Goal: Task Accomplishment & Management: Manage account settings

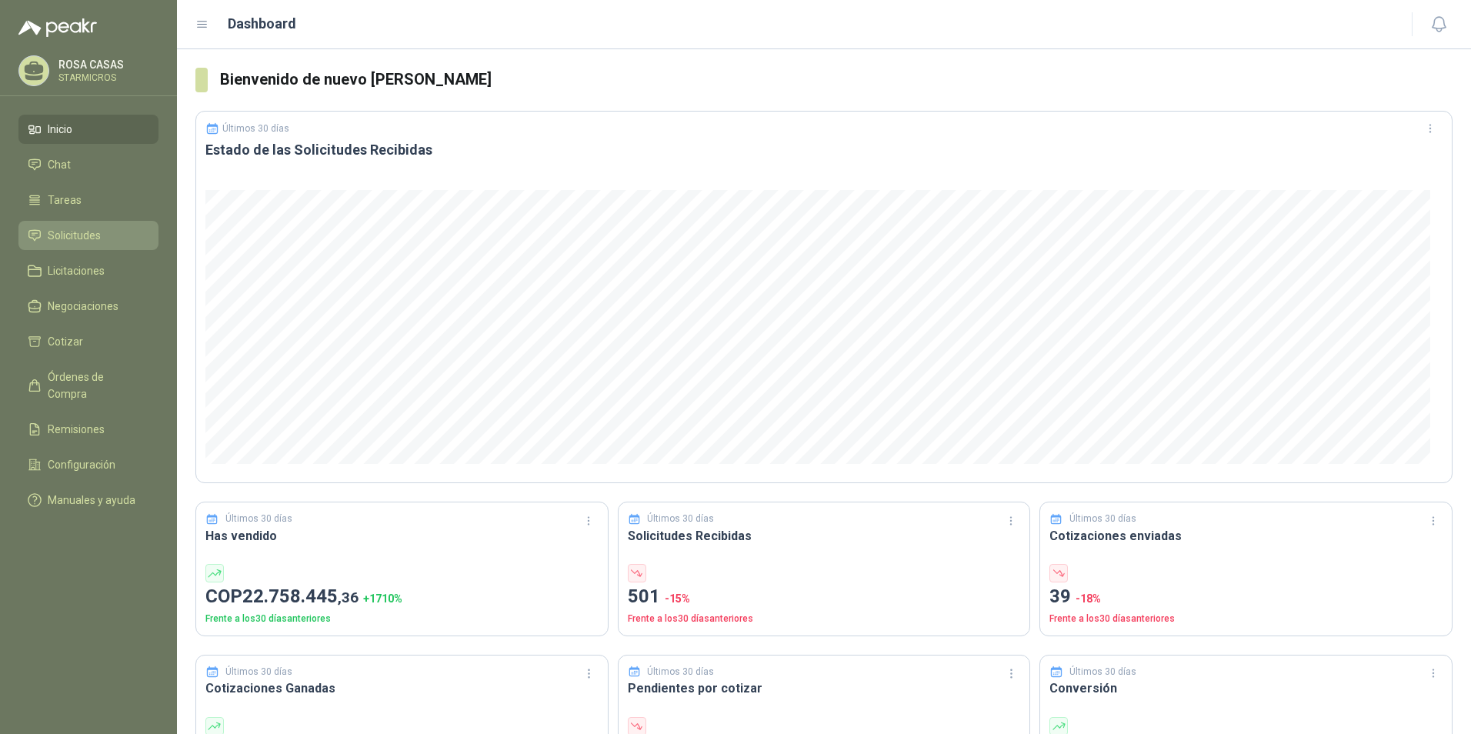
click at [64, 231] on span "Solicitudes" at bounding box center [74, 235] width 53 height 17
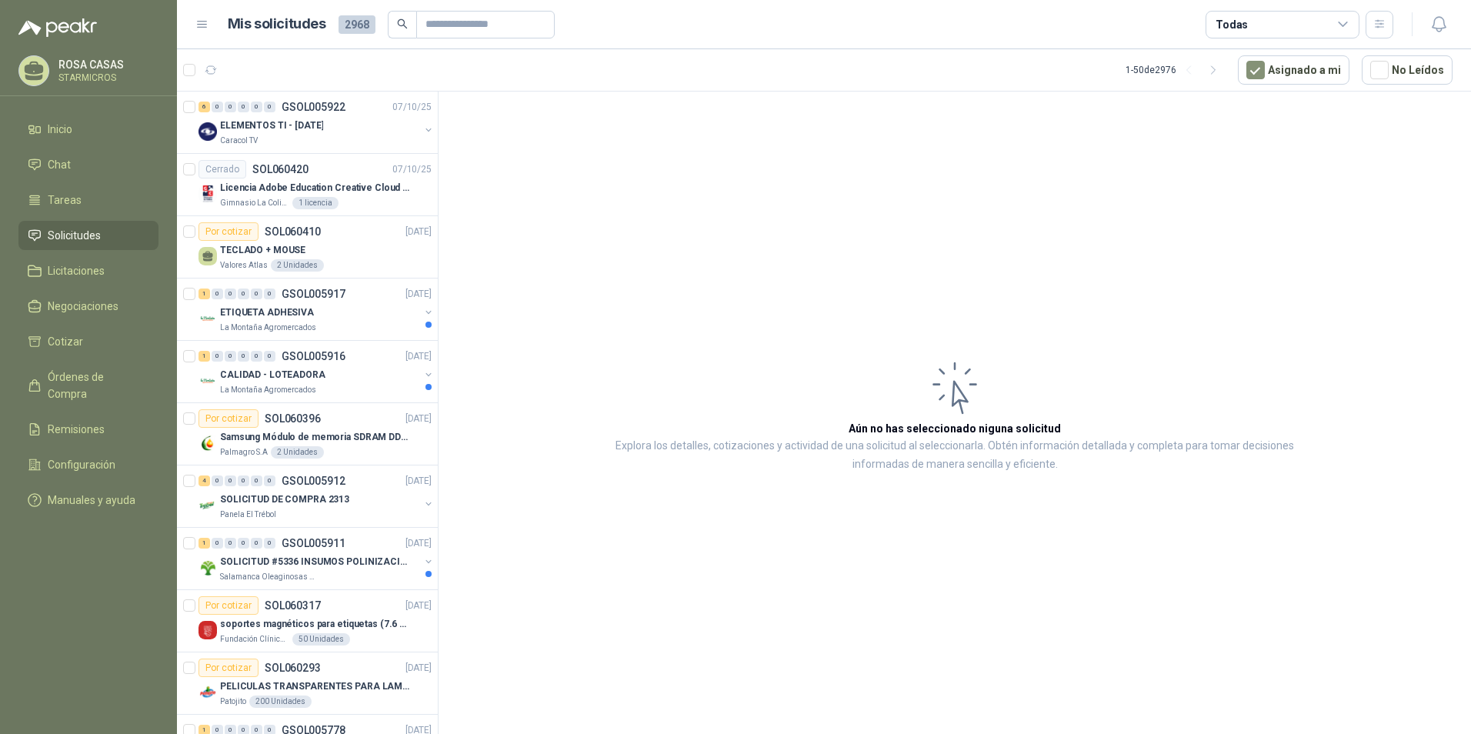
click at [816, 344] on article "Aún no has seleccionado niguna solicitud Explora los detalles, cotizaciones y a…" at bounding box center [955, 416] width 1033 height 648
click at [794, 502] on article "Aún no has seleccionado niguna solicitud Explora los detalles, cotizaciones y a…" at bounding box center [955, 416] width 1033 height 648
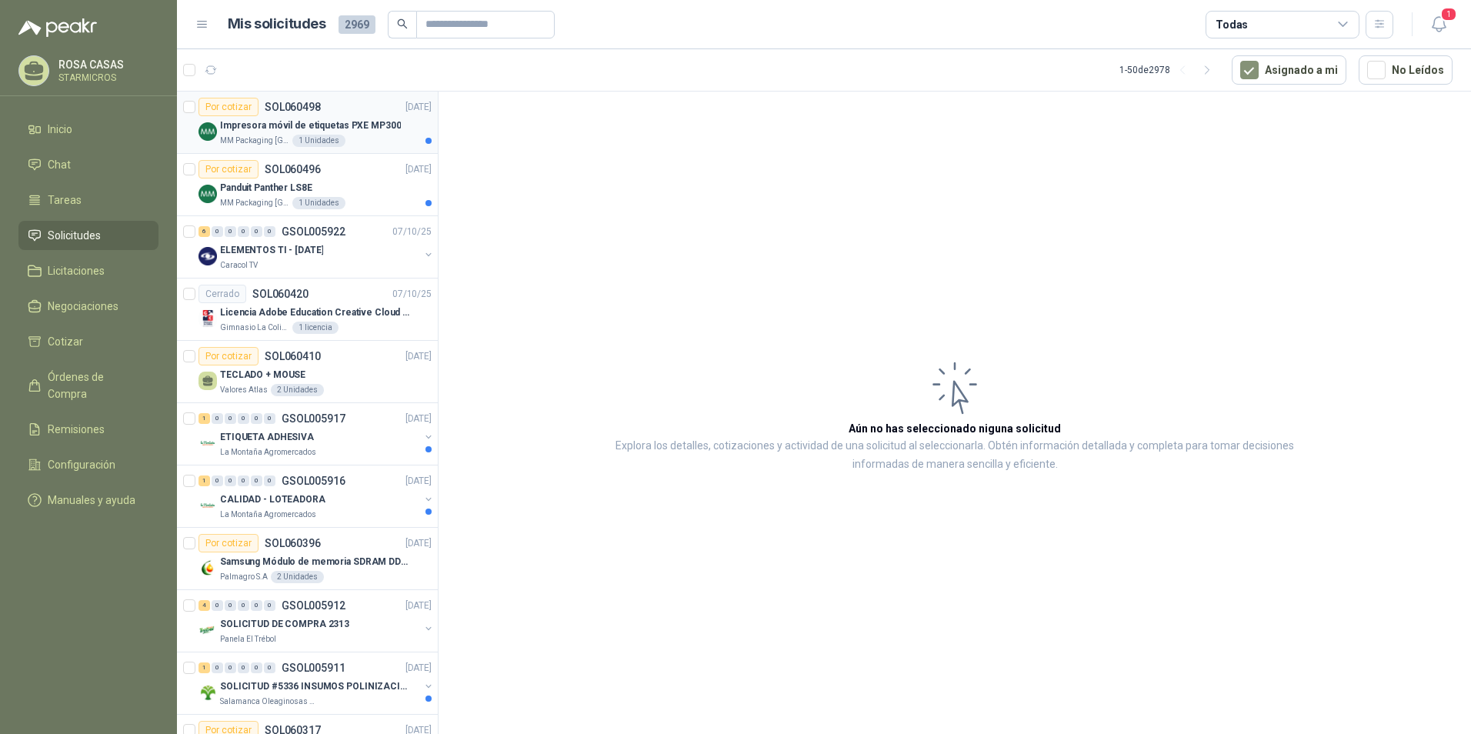
click at [373, 122] on p "Impresora móvil de etiquetas PXE MP300" at bounding box center [310, 125] width 181 height 15
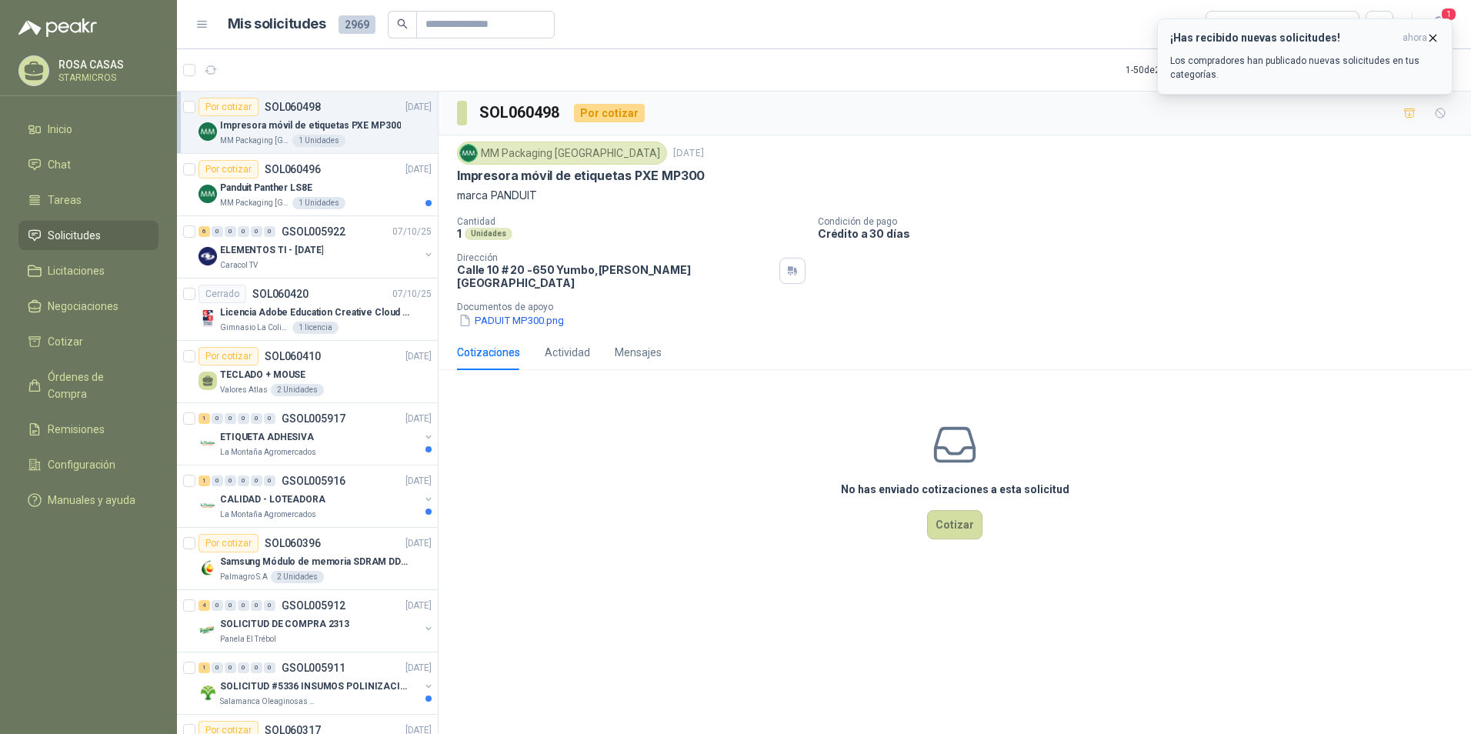
click at [1270, 48] on div "¡Has recibido nuevas solicitudes! ahora Los compradores han publicado nuevas so…" at bounding box center [1304, 57] width 269 height 50
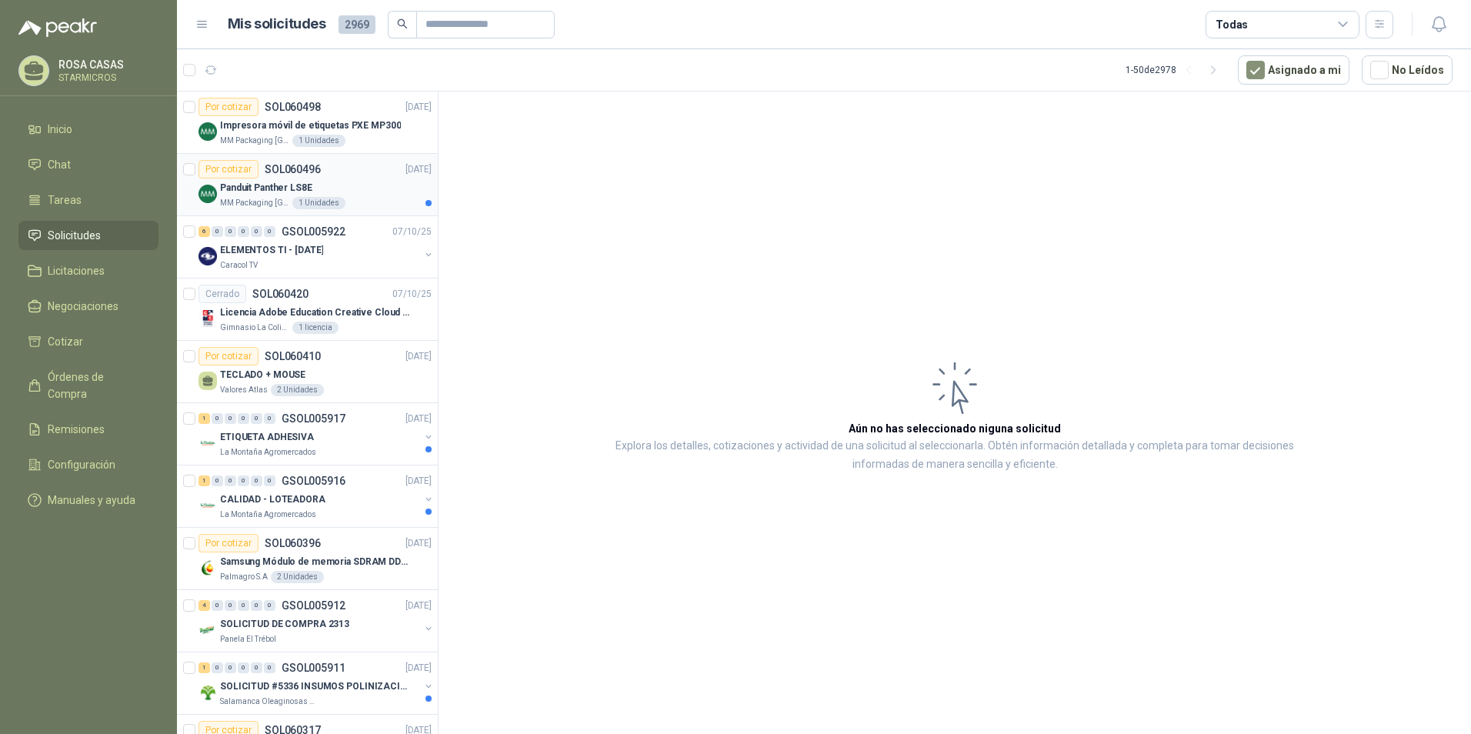
click at [275, 196] on div "Panduit Panther LS8E" at bounding box center [326, 187] width 212 height 18
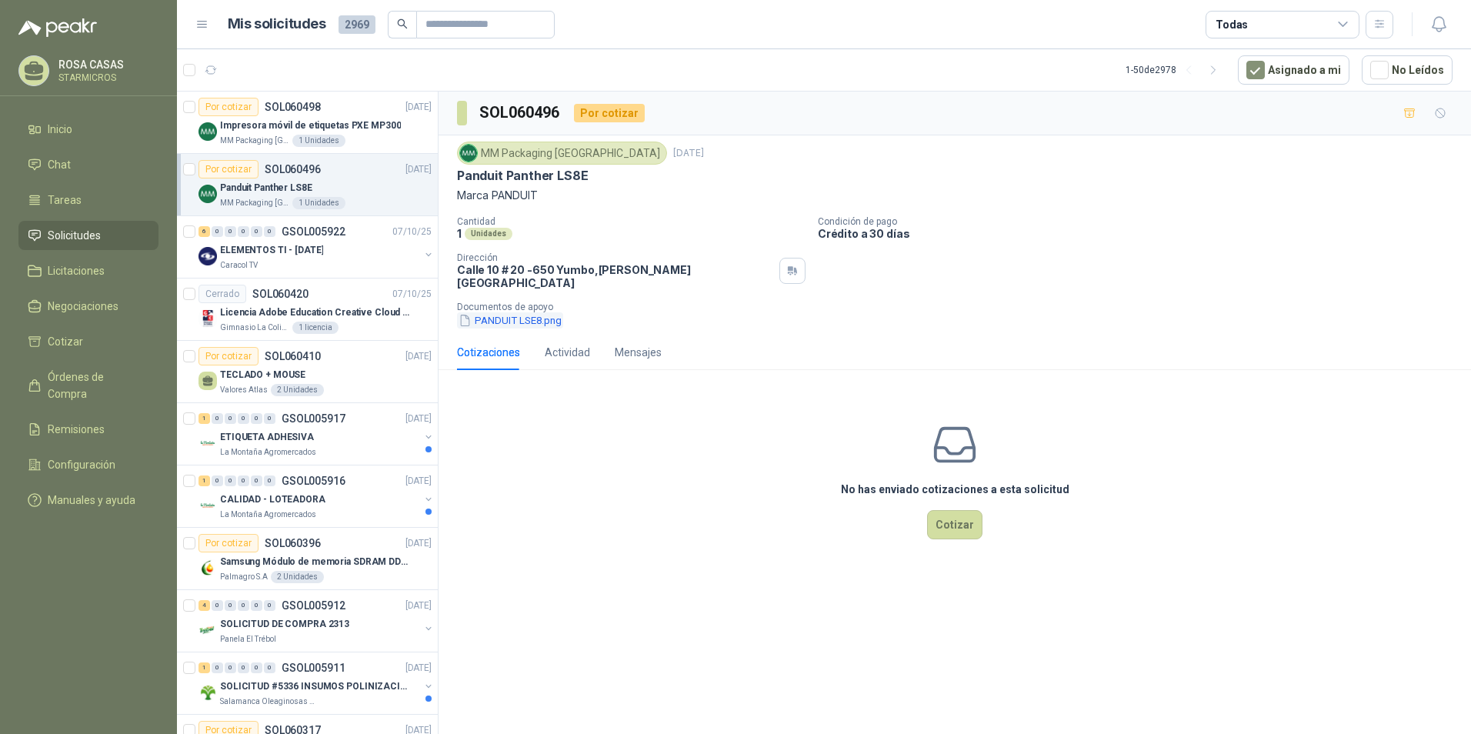
click at [532, 312] on button "PANDUIT LSE8.png" at bounding box center [510, 320] width 106 height 16
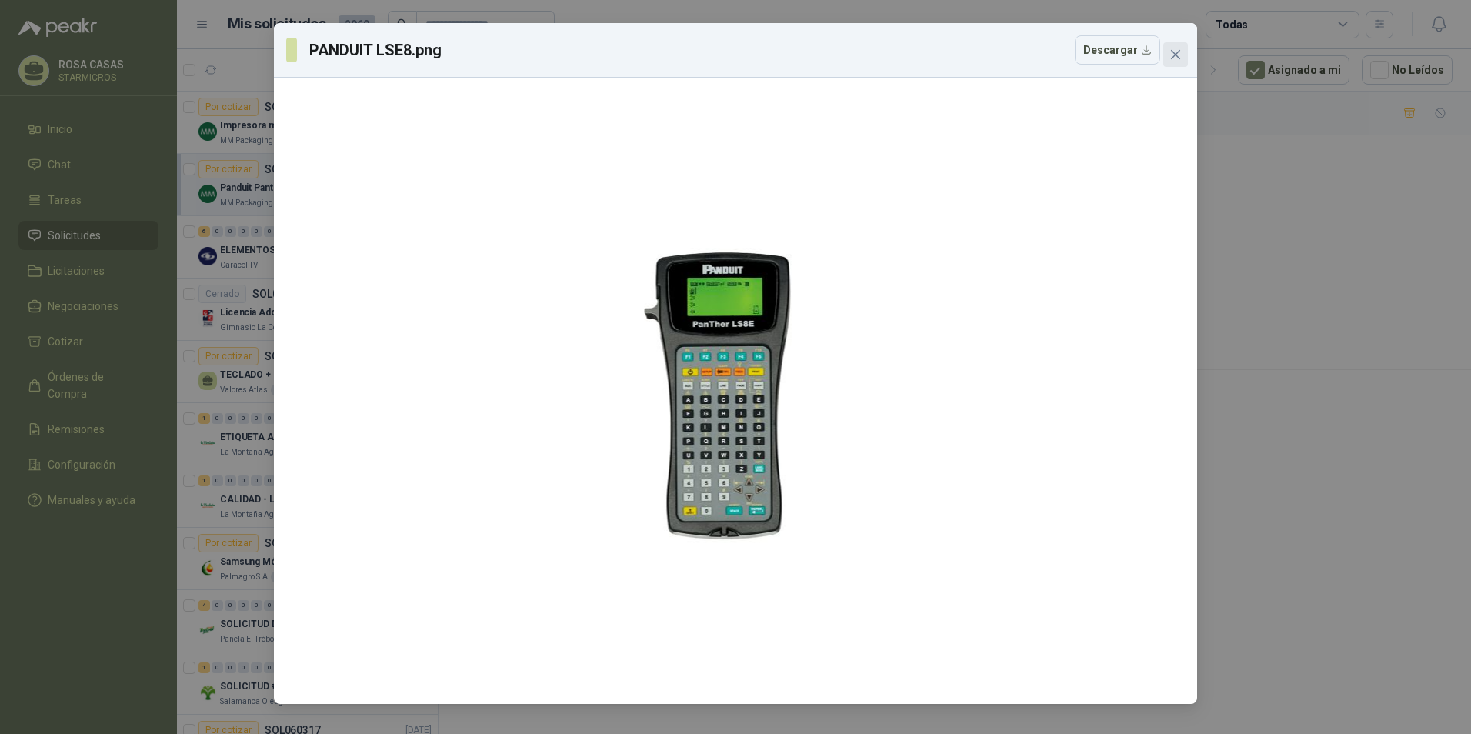
click at [1169, 45] on button "Close" at bounding box center [1175, 54] width 25 height 25
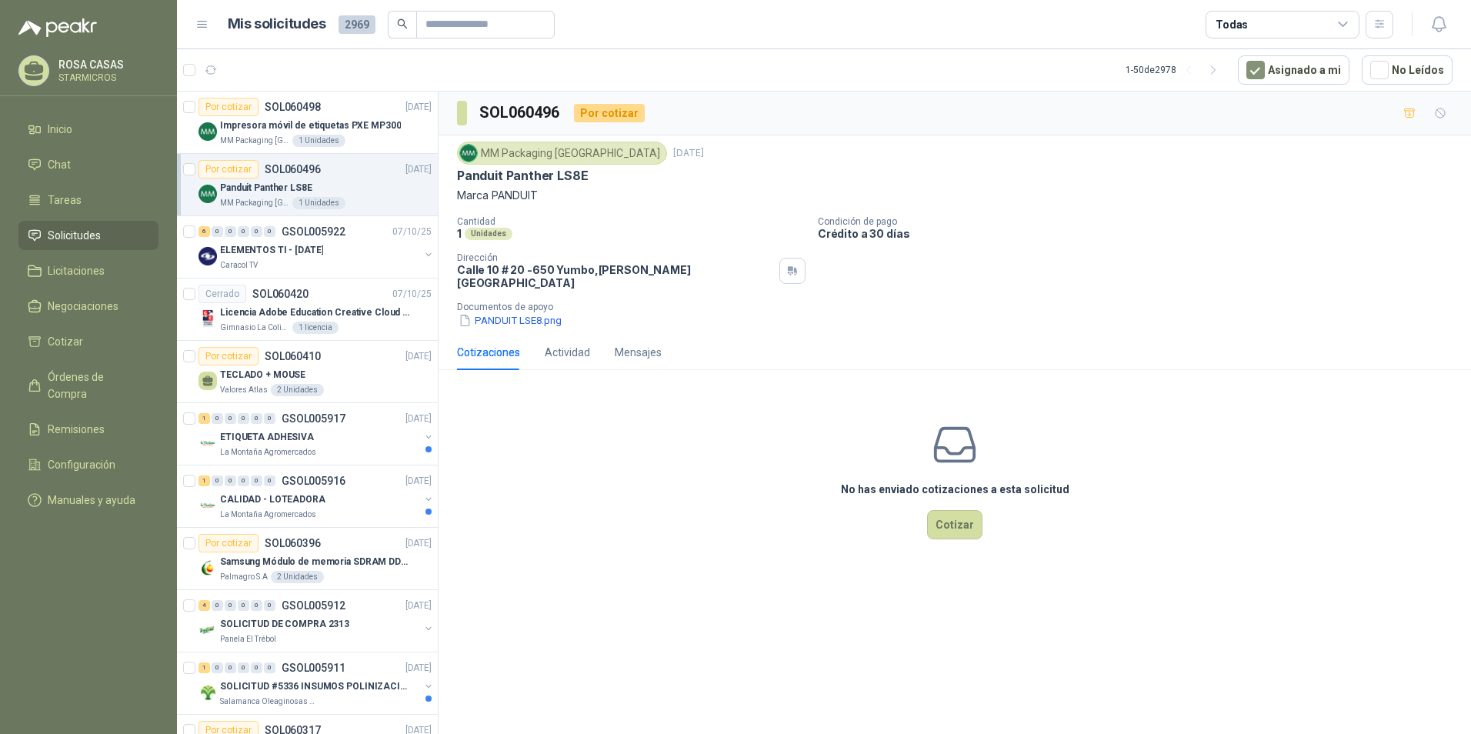
click at [349, 157] on article "Por cotizar SOL060496 08/10/25 Panduit Panther LS8E MM Packaging Colombia 1 Uni…" at bounding box center [307, 185] width 261 height 62
click at [407, 129] on div "Impresora móvil de etiquetas PXE MP300" at bounding box center [326, 125] width 212 height 18
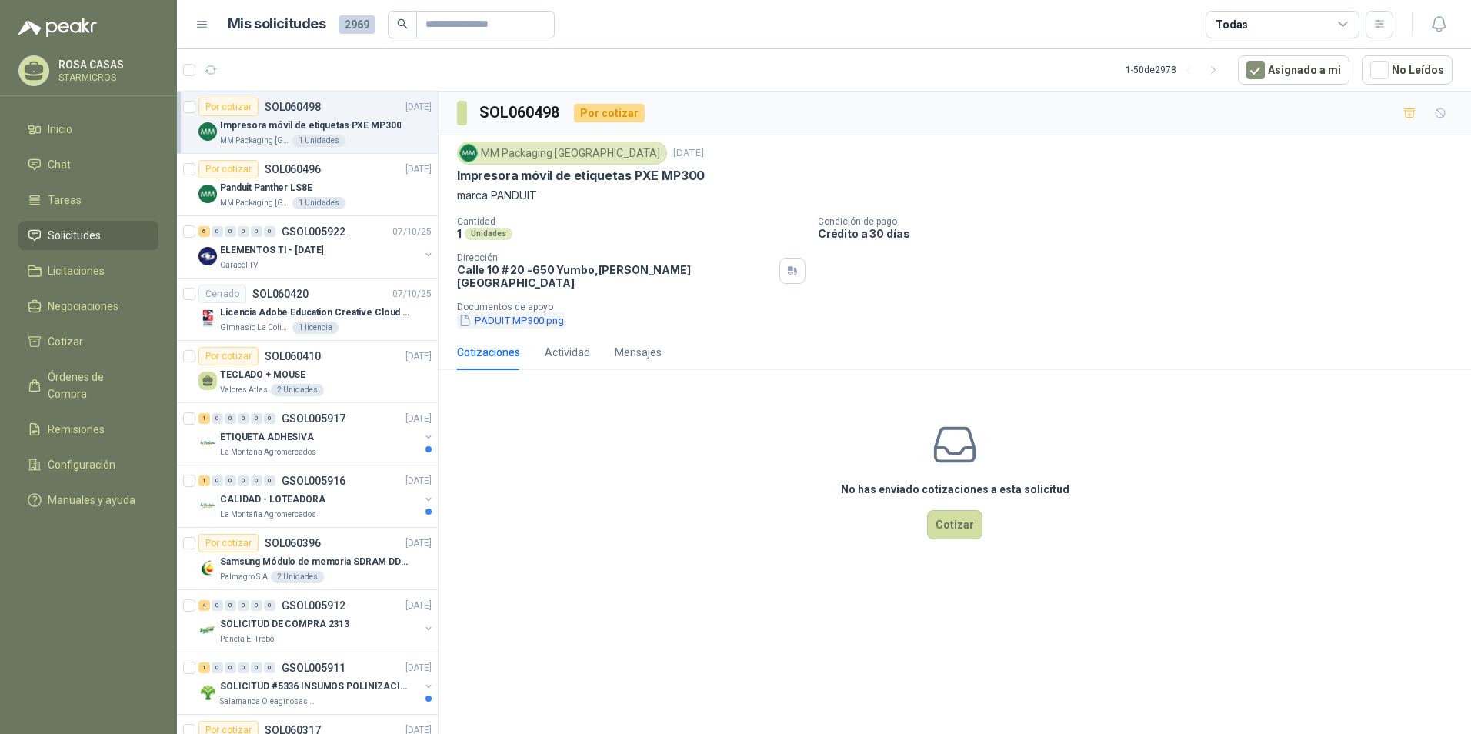
click at [539, 312] on button "PADUIT MP300.png" at bounding box center [511, 320] width 108 height 16
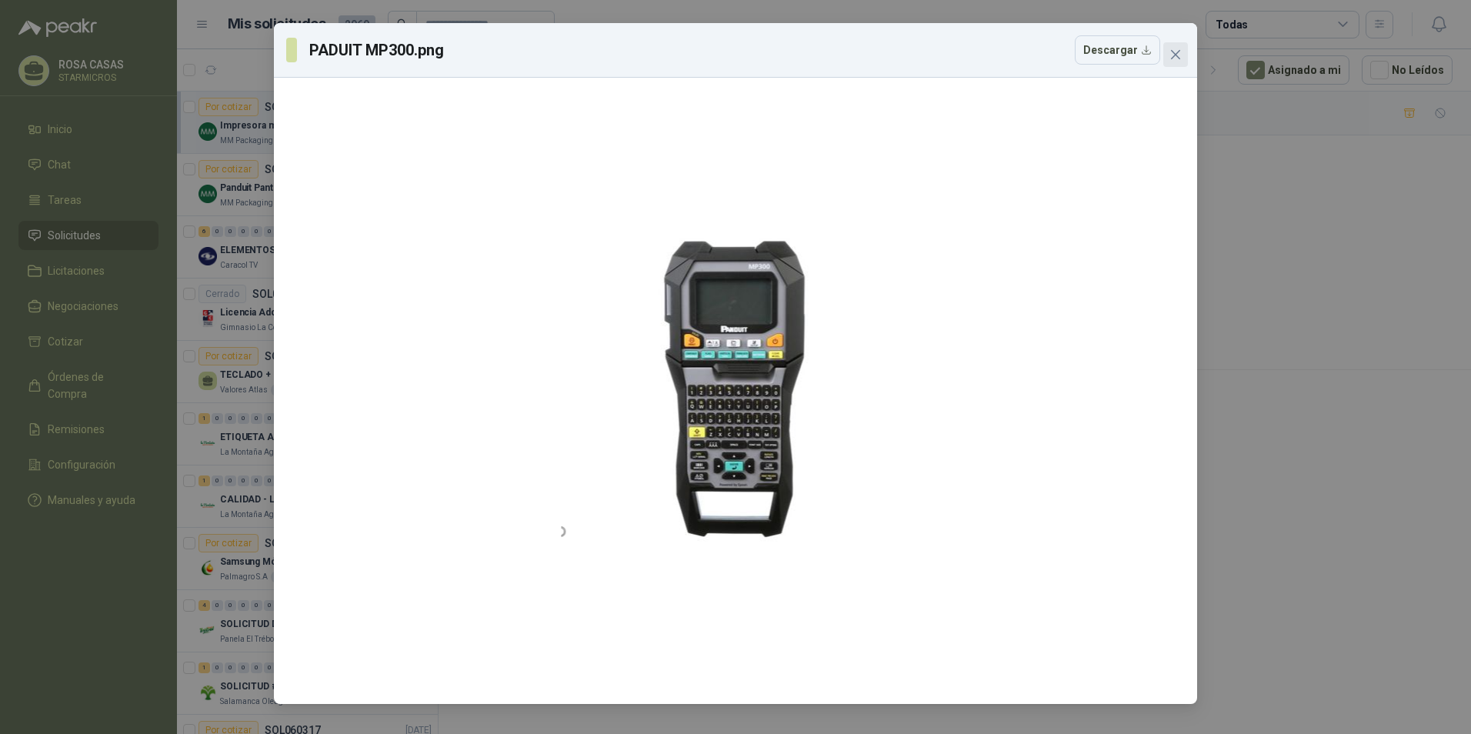
click at [1181, 60] on icon "close" at bounding box center [1175, 54] width 12 height 12
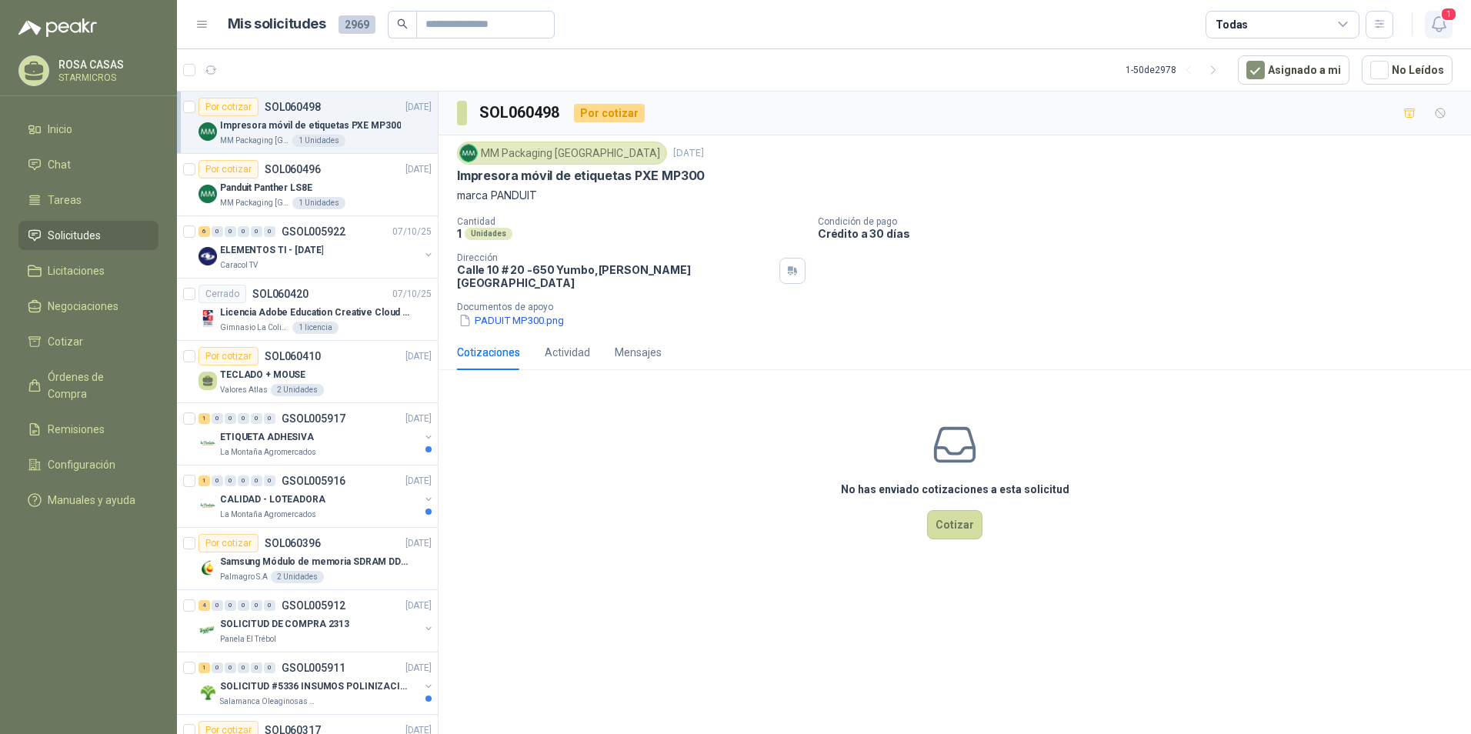
click at [1438, 32] on icon "button" at bounding box center [1438, 24] width 19 height 19
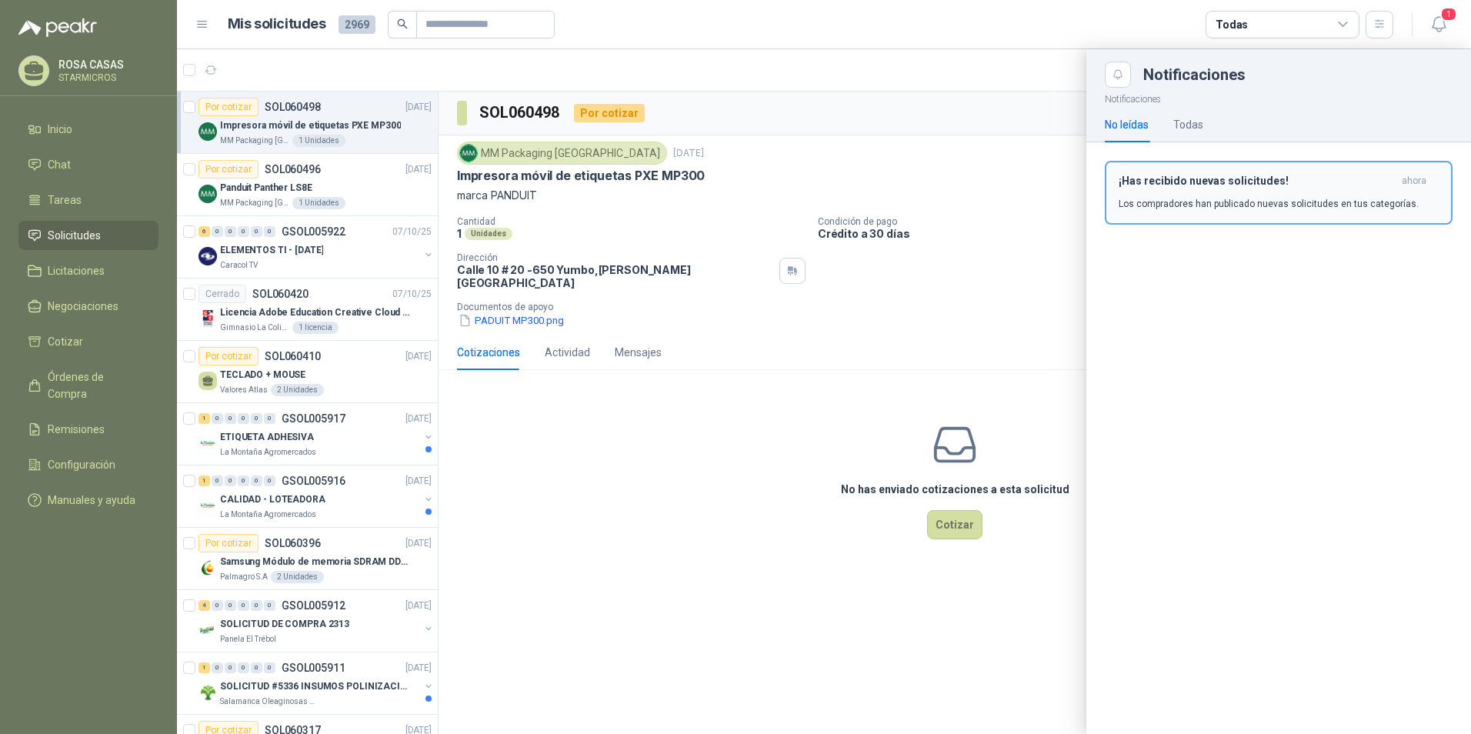
click at [1245, 176] on h3 "¡Has recibido nuevas solicitudes!" at bounding box center [1257, 181] width 277 height 13
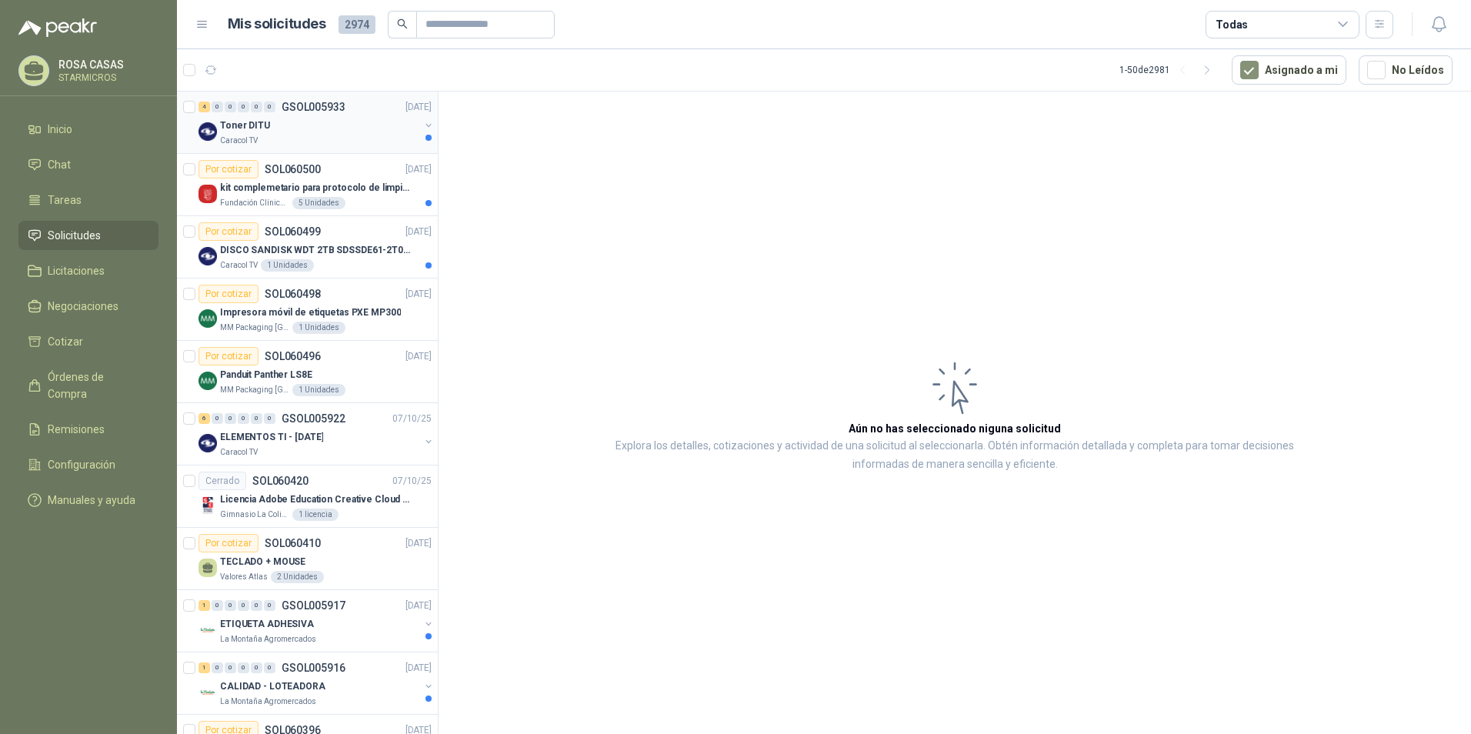
click at [349, 128] on div "Toner DITU" at bounding box center [319, 125] width 199 height 18
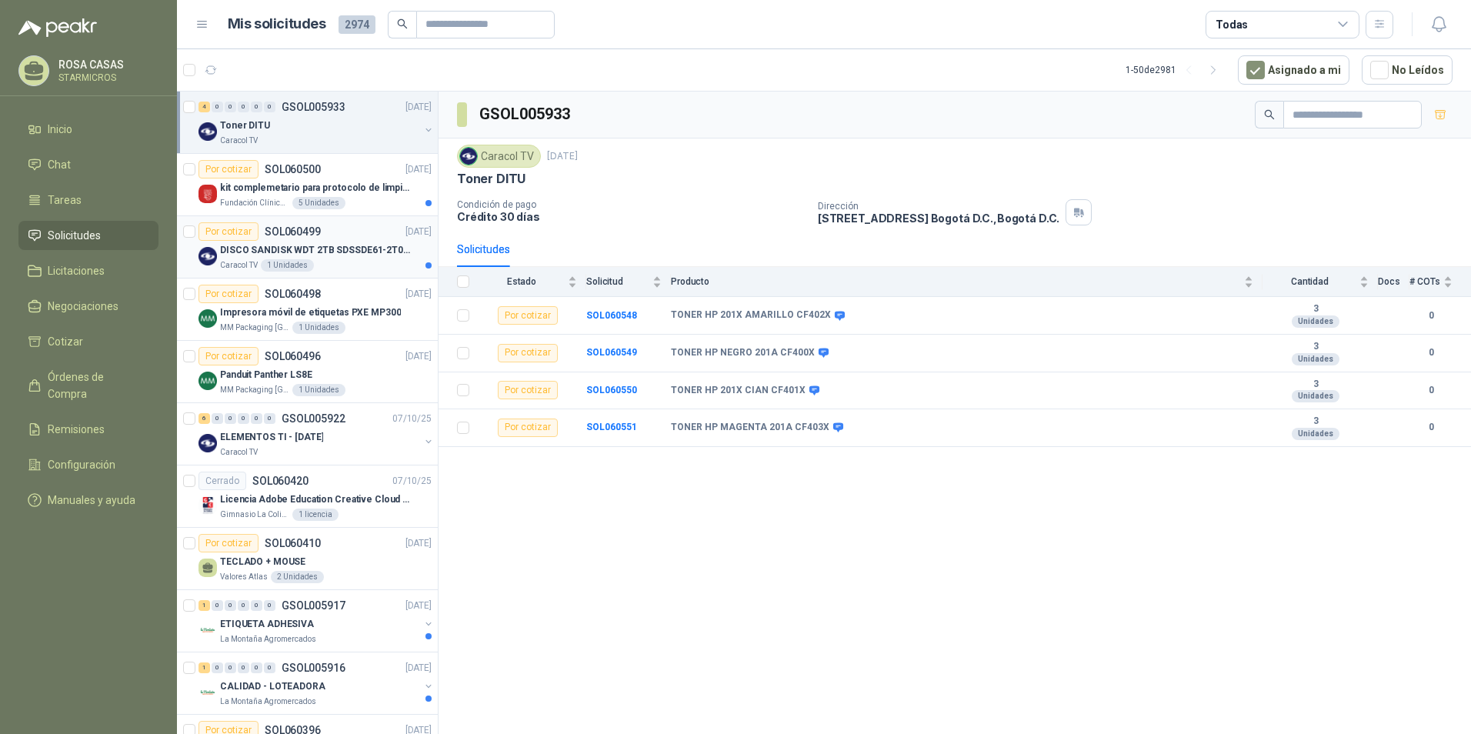
click at [347, 232] on div "Por cotizar SOL060499 [DATE]" at bounding box center [314, 231] width 233 height 18
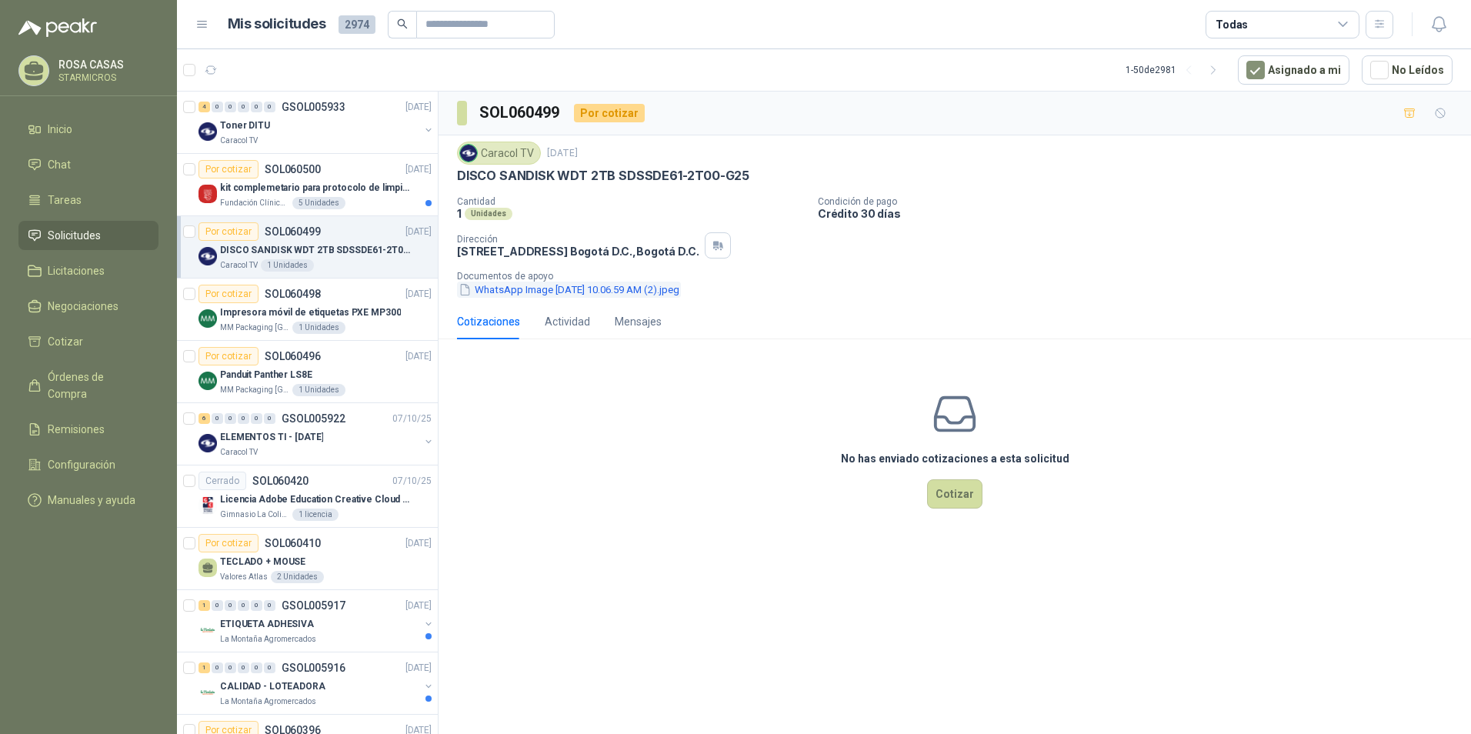
click at [579, 292] on button "WhatsApp Image [DATE] 10.06.59 AM (2).jpeg" at bounding box center [569, 290] width 224 height 16
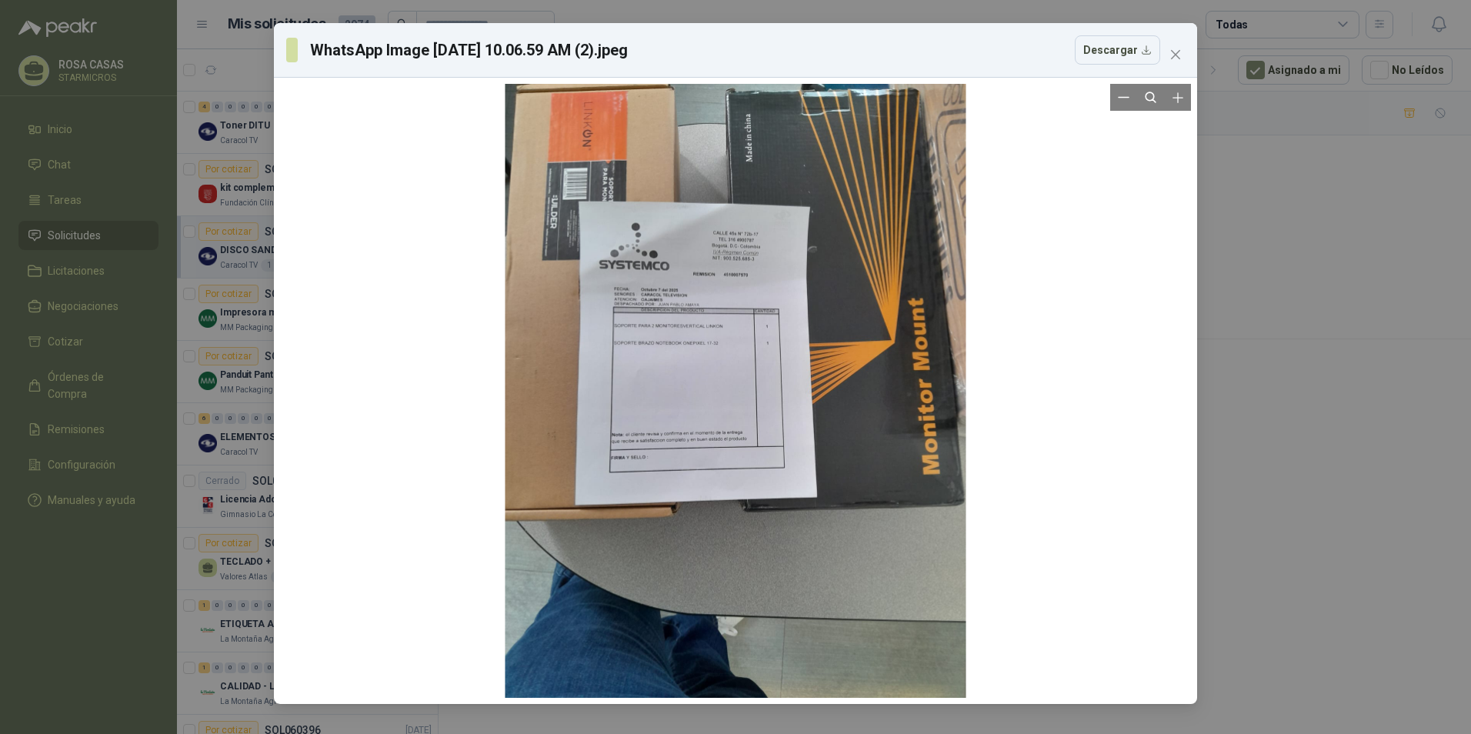
click at [714, 330] on div at bounding box center [735, 391] width 461 height 614
click at [1176, 60] on icon "close" at bounding box center [1175, 54] width 12 height 12
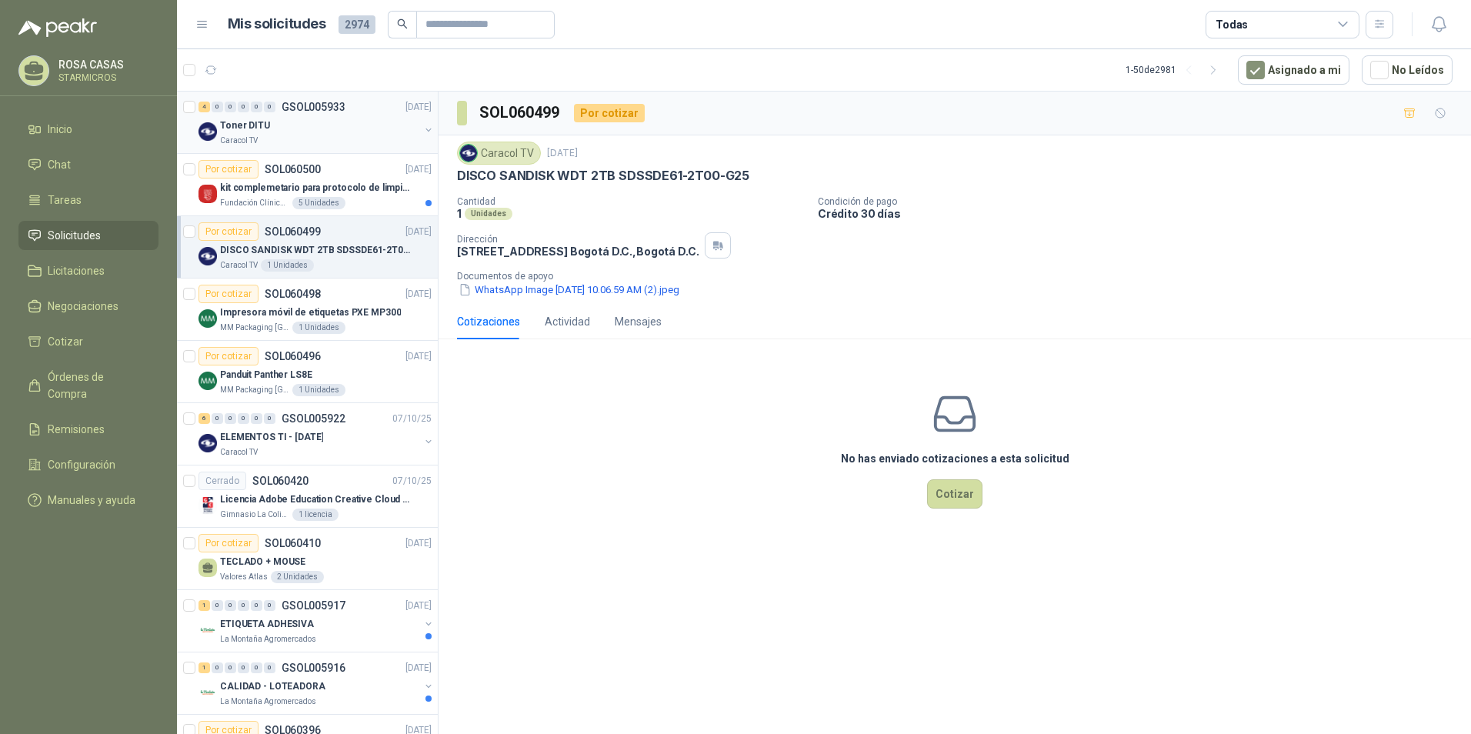
click at [326, 142] on div "Caracol TV" at bounding box center [319, 141] width 199 height 12
